Goal: Task Accomplishment & Management: Use online tool/utility

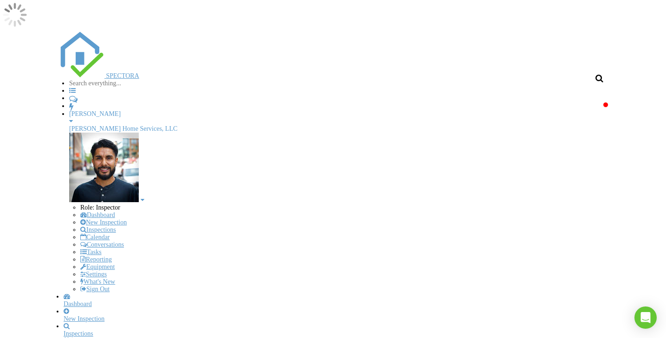
scroll to position [753, 667]
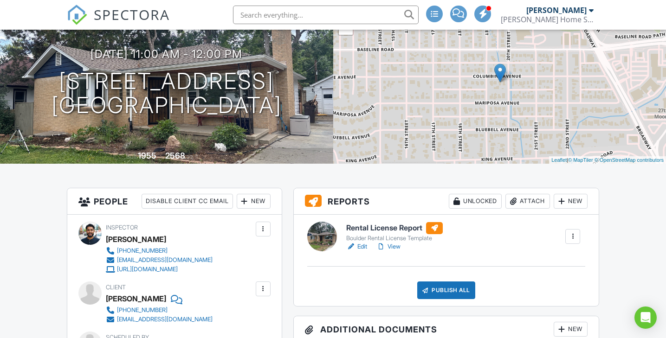
click at [526, 202] on div "Attach" at bounding box center [528, 201] width 45 height 15
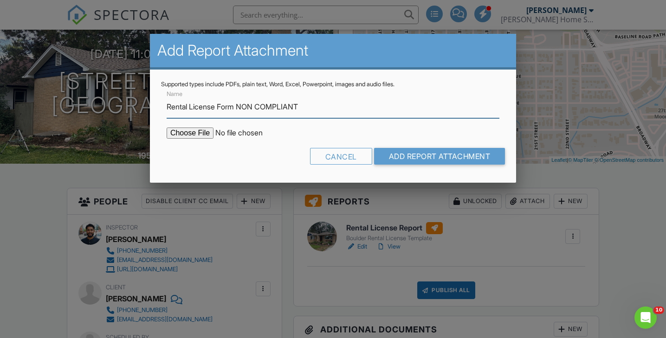
type input "Rental License Form NON COMPLIANT"
click at [203, 133] on input "file" at bounding box center [246, 133] width 158 height 11
type input "C:\fakepath\1920 Columbine Ave NON COMPLIANT.pdf"
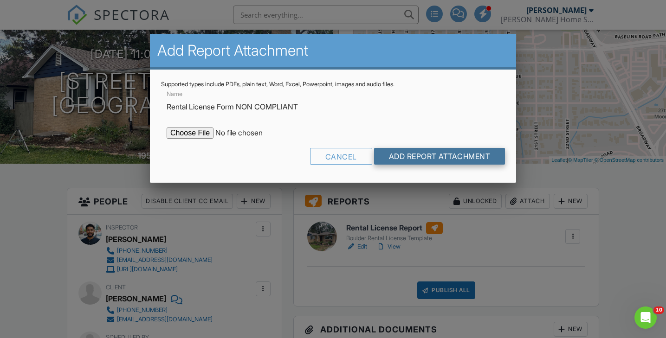
click at [420, 154] on input "Add Report Attachment" at bounding box center [439, 156] width 131 height 17
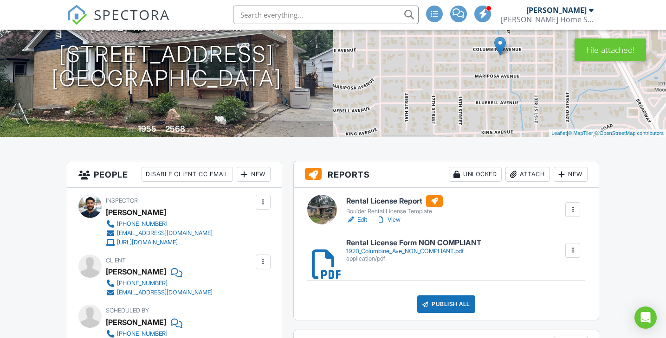
scroll to position [111, 0]
click at [422, 245] on h6 "Rental License Form NON COMPLIANT" at bounding box center [413, 243] width 135 height 8
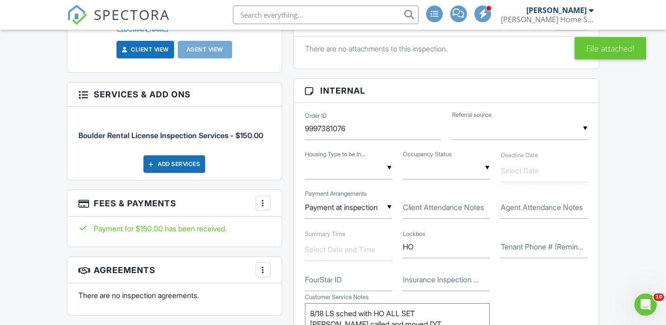
scroll to position [234, 0]
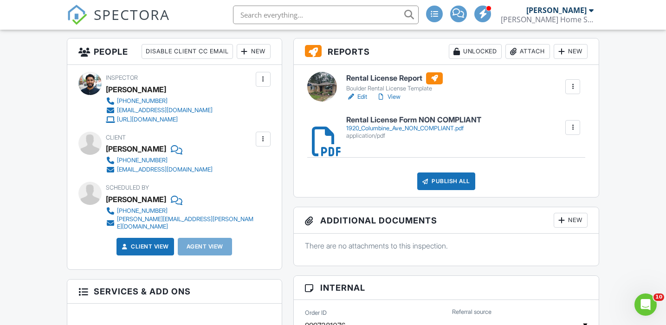
click at [392, 121] on h6 "Rental License Form NON COMPLIANT" at bounding box center [413, 120] width 135 height 8
click at [438, 182] on div "Publish All" at bounding box center [446, 182] width 58 height 18
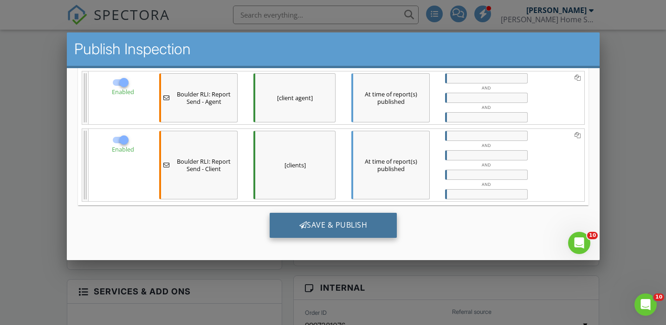
scroll to position [214, 0]
click at [291, 222] on div "Save & Publish" at bounding box center [333, 225] width 128 height 25
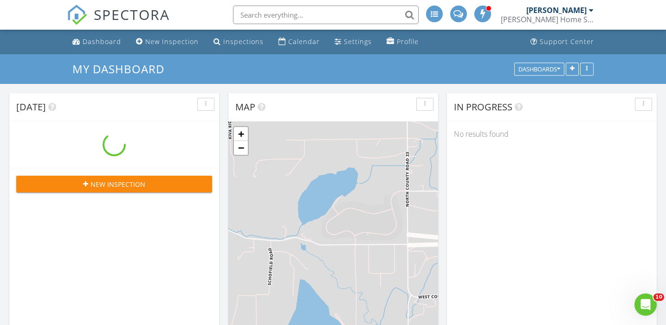
scroll to position [753, 667]
